Goal: Task Accomplishment & Management: Use online tool/utility

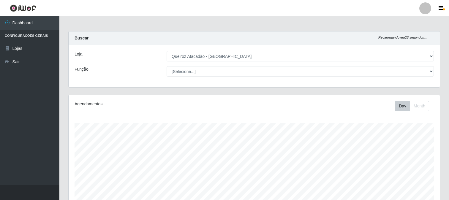
select select "464"
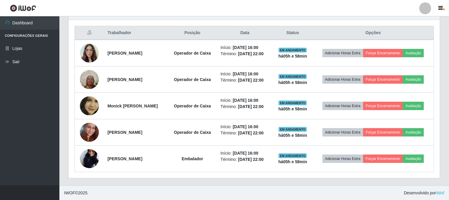
scroll to position [123, 371]
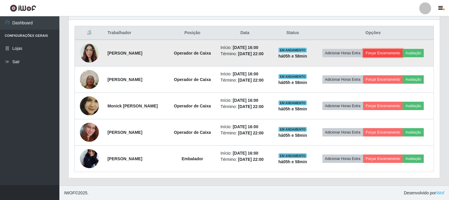
click at [399, 55] on button "Forçar Encerramento" at bounding box center [383, 53] width 40 height 8
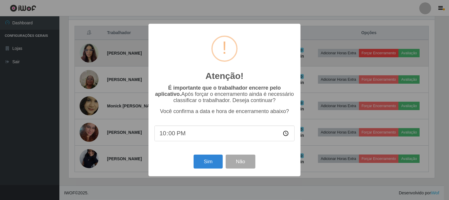
scroll to position [123, 367]
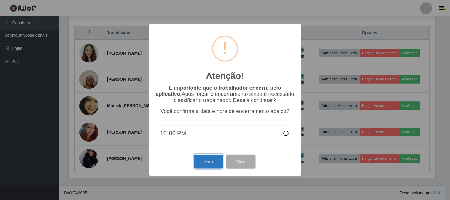
click at [206, 161] on button "Sim" at bounding box center [208, 162] width 29 height 14
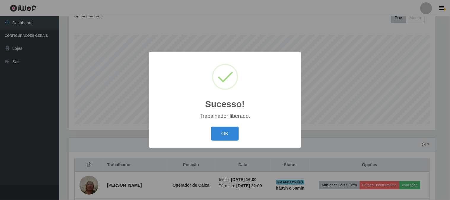
click at [229, 125] on div "Sucesso! × Trabalhador liberado. OK Cancel" at bounding box center [225, 100] width 152 height 96
click at [238, 130] on button "OK" at bounding box center [225, 134] width 28 height 14
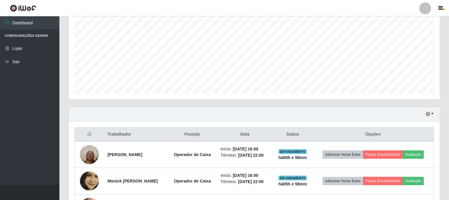
scroll to position [154, 0]
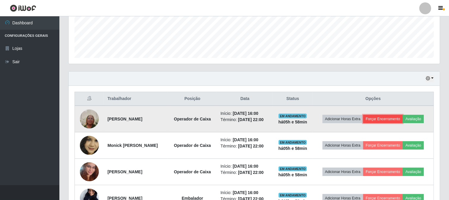
click at [391, 117] on button "Forçar Encerramento" at bounding box center [383, 119] width 40 height 8
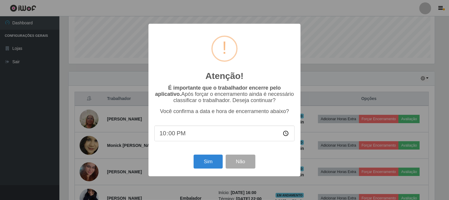
scroll to position [123, 367]
click at [207, 163] on button "Sim" at bounding box center [208, 162] width 29 height 14
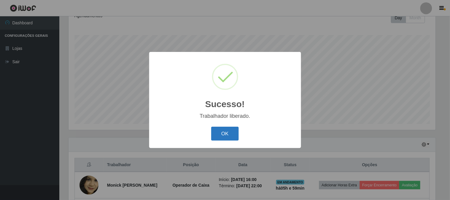
click at [226, 128] on button "OK" at bounding box center [225, 134] width 28 height 14
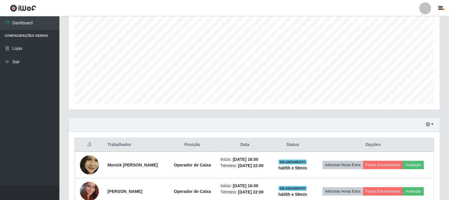
scroll to position [168, 0]
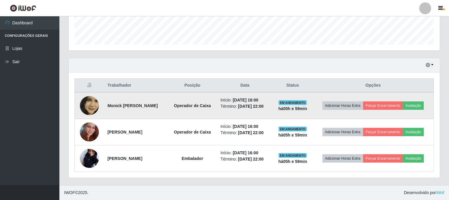
click at [380, 100] on td "Adicionar Horas Extra Forçar Encerramento Avaliação" at bounding box center [373, 105] width 121 height 27
click at [380, 103] on button "Forçar Encerramento" at bounding box center [383, 106] width 40 height 8
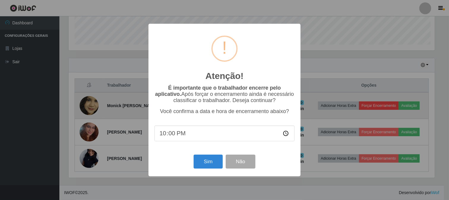
scroll to position [123, 367]
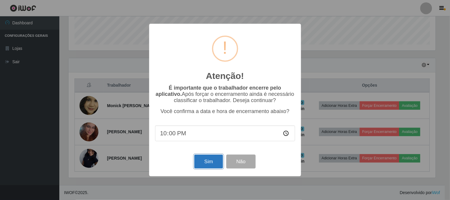
click at [210, 161] on button "Sim" at bounding box center [208, 162] width 29 height 14
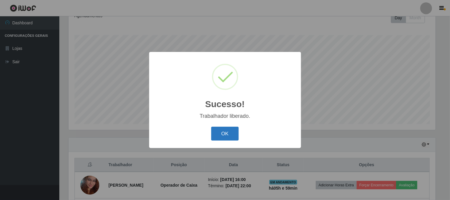
click at [228, 134] on button "OK" at bounding box center [225, 134] width 28 height 14
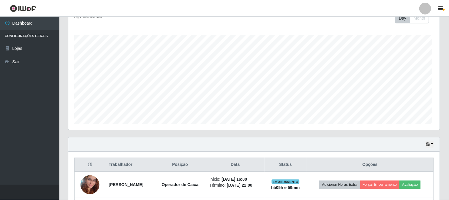
scroll to position [0, 0]
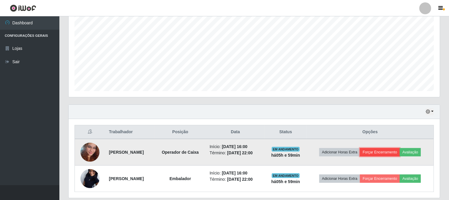
click at [382, 150] on button "Forçar Encerramento" at bounding box center [380, 152] width 40 height 8
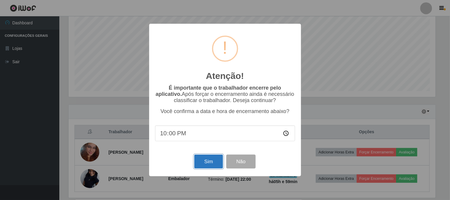
click at [204, 161] on button "Sim" at bounding box center [208, 162] width 29 height 14
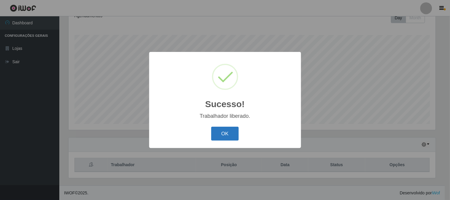
click at [222, 132] on button "OK" at bounding box center [225, 134] width 28 height 14
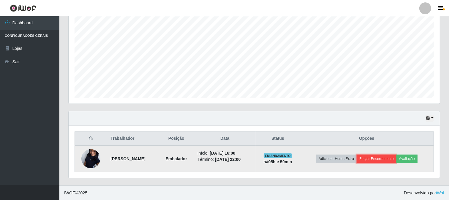
click at [380, 157] on button "Forçar Encerramento" at bounding box center [376, 159] width 40 height 8
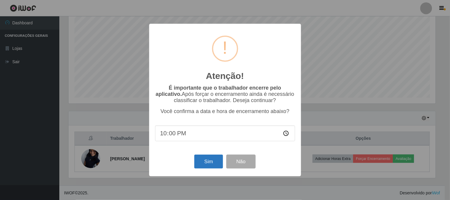
drag, startPoint x: 210, startPoint y: 171, endPoint x: 212, endPoint y: 166, distance: 5.2
click at [210, 170] on div "Sim Não" at bounding box center [225, 161] width 140 height 17
click at [212, 166] on button "Sim" at bounding box center [208, 162] width 29 height 14
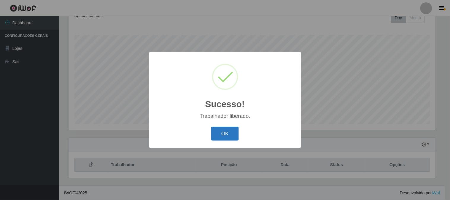
click at [215, 137] on button "OK" at bounding box center [225, 134] width 28 height 14
